Goal: Transaction & Acquisition: Purchase product/service

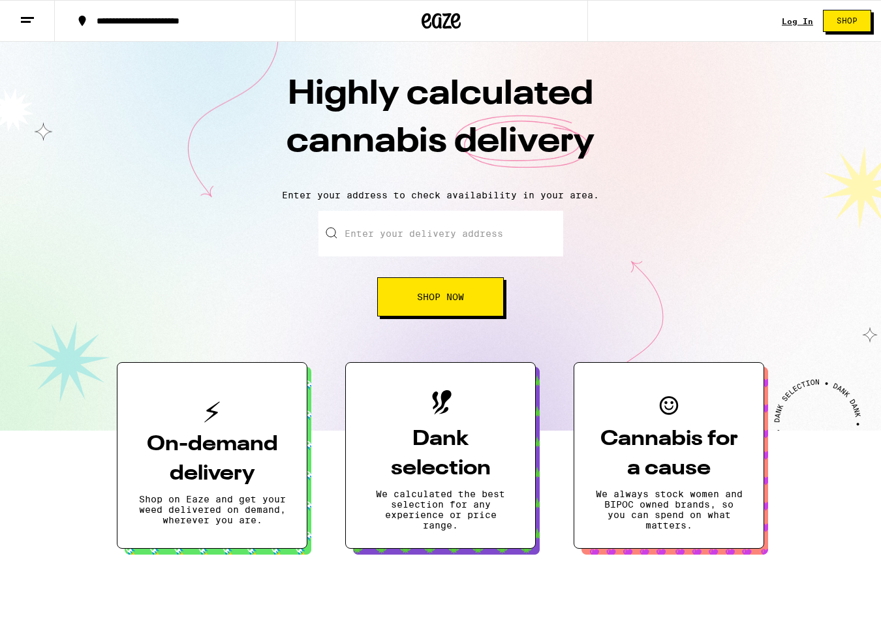
click at [798, 23] on link "Log In" at bounding box center [797, 21] width 31 height 8
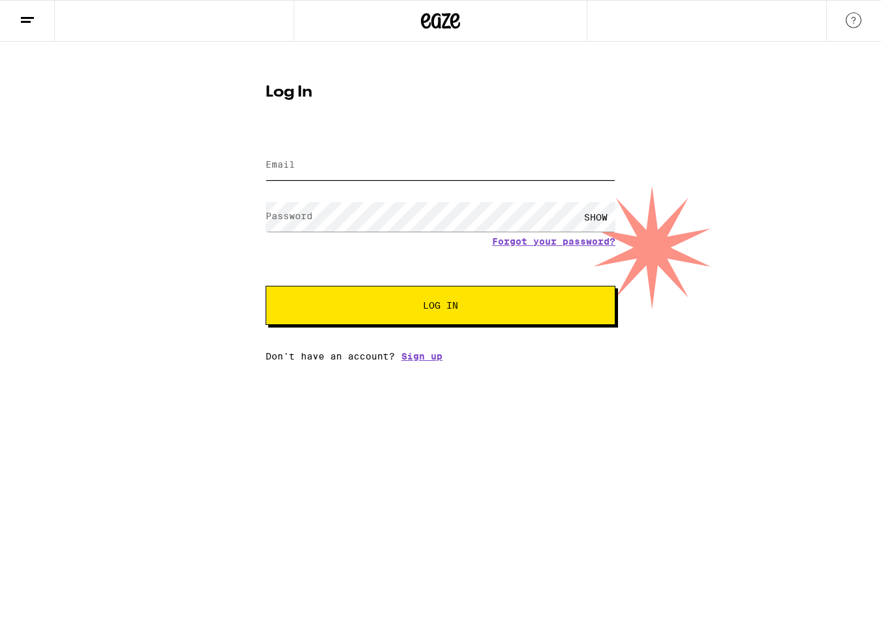
type input "[EMAIL_ADDRESS][DOMAIN_NAME]"
click at [379, 315] on button "Log In" at bounding box center [441, 305] width 350 height 39
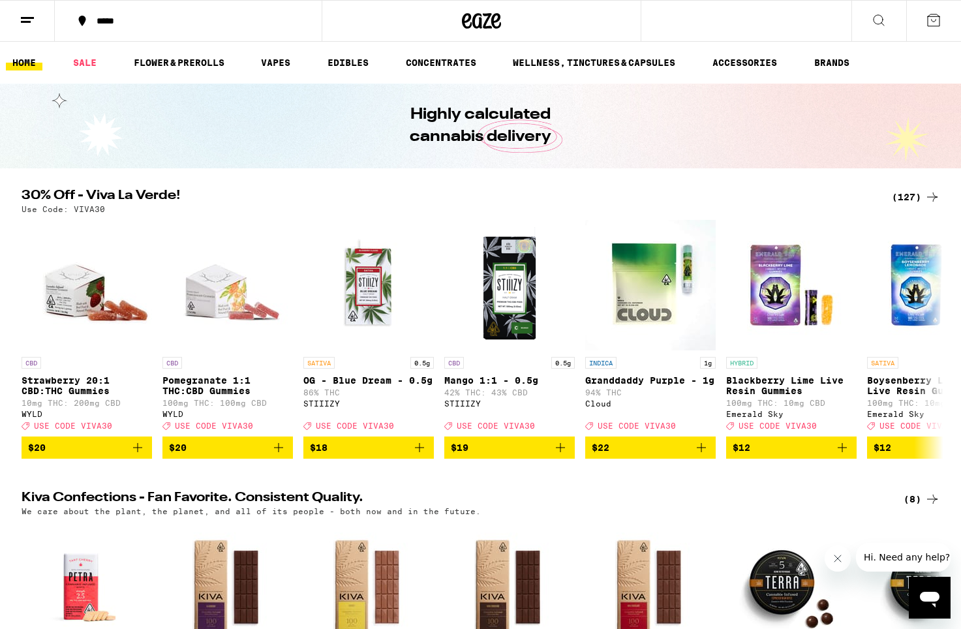
click at [880, 191] on div "(127)" at bounding box center [916, 197] width 48 height 16
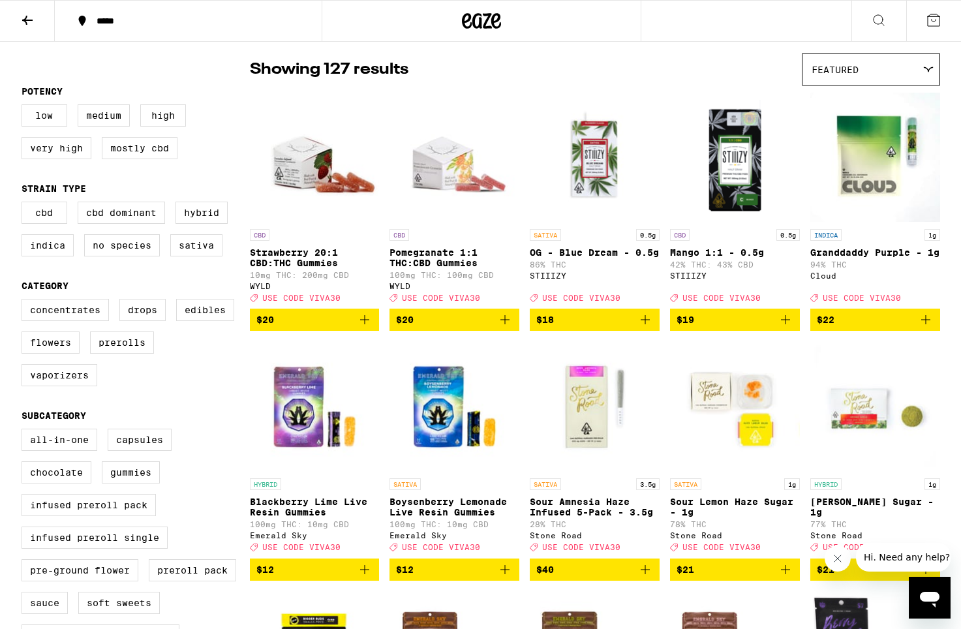
scroll to position [105, 0]
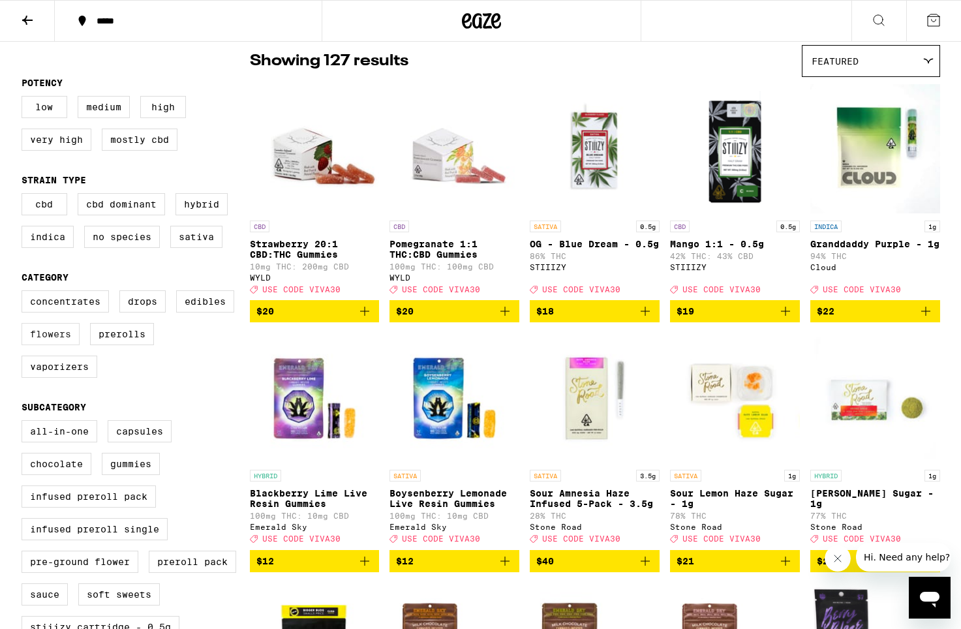
click at [61, 345] on label "Flowers" at bounding box center [51, 334] width 58 height 22
click at [25, 293] on input "Flowers" at bounding box center [24, 292] width 1 height 1
checkbox input "true"
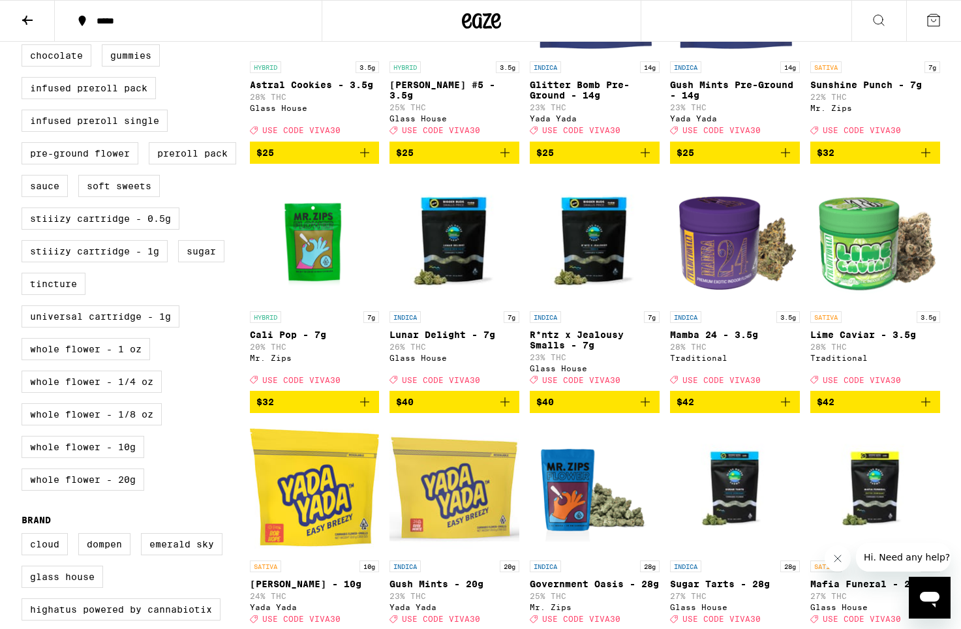
scroll to position [521, 0]
